Goal: Task Accomplishment & Management: Manage account settings

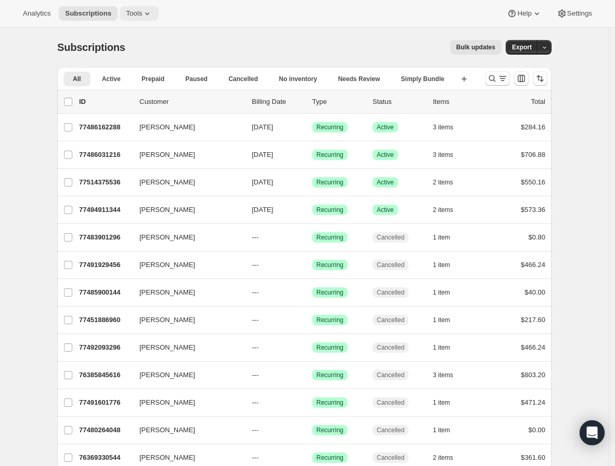
click at [132, 18] on button "Tools" at bounding box center [139, 13] width 39 height 15
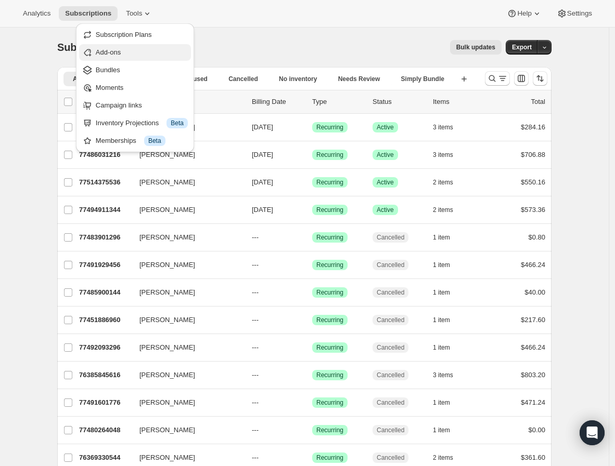
click at [144, 55] on span "Add-ons" at bounding box center [142, 52] width 92 height 10
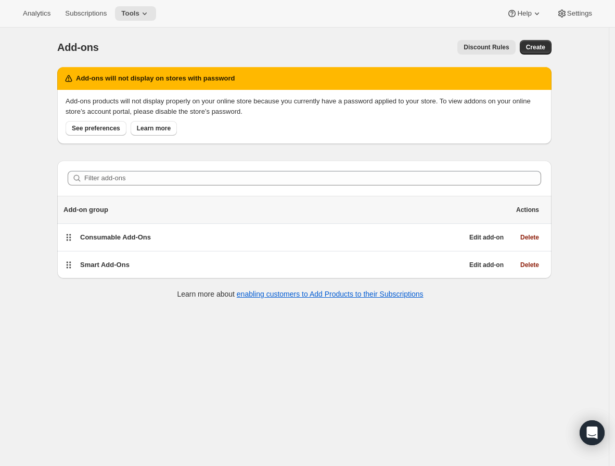
click at [33, 140] on div "Add-ons. This page is ready Add-ons Discount Rules More actions Discount Rules …" at bounding box center [304, 261] width 608 height 466
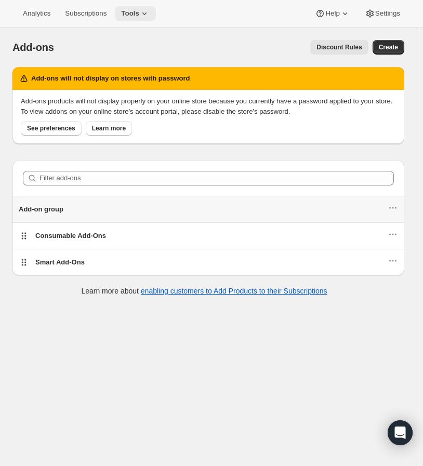
click at [128, 17] on span "Tools" at bounding box center [130, 13] width 18 height 8
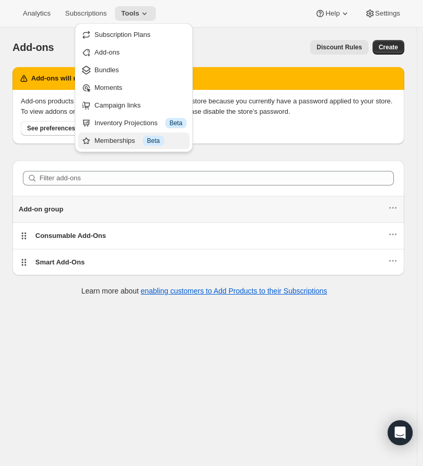
click at [130, 136] on div "Memberships Info Beta" at bounding box center [141, 141] width 92 height 10
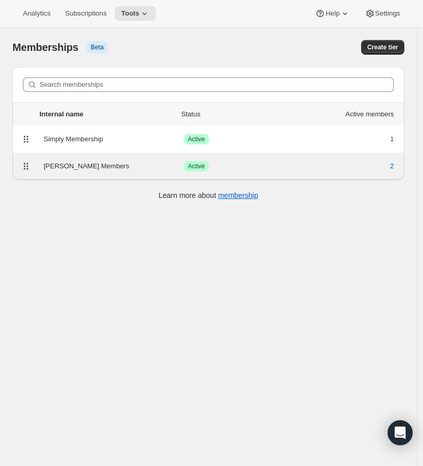
click at [99, 162] on div "[PERSON_NAME] Members" at bounding box center [114, 166] width 140 height 10
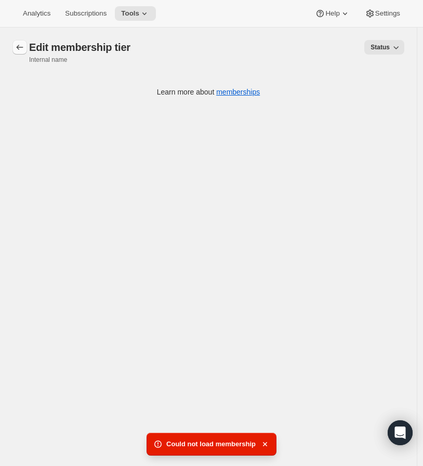
click at [17, 50] on icon "Memberships" at bounding box center [20, 47] width 10 height 10
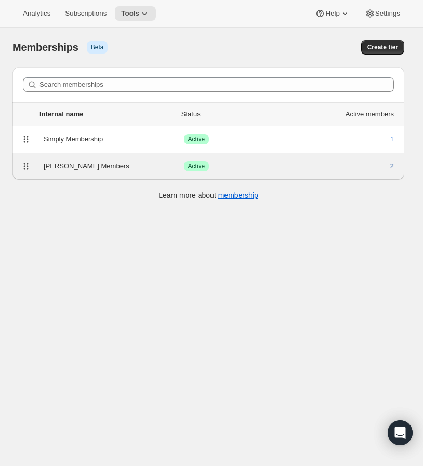
click at [400, 171] on button "2" at bounding box center [392, 166] width 16 height 17
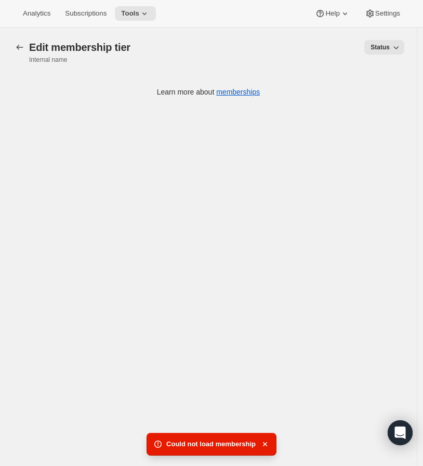
click at [10, 42] on div "[object Object]. This page is ready Edit membership tier Internal name Status M…" at bounding box center [208, 68] width 417 height 80
click at [18, 42] on button "Memberships" at bounding box center [19, 47] width 15 height 15
